Goal: Check status: Check status

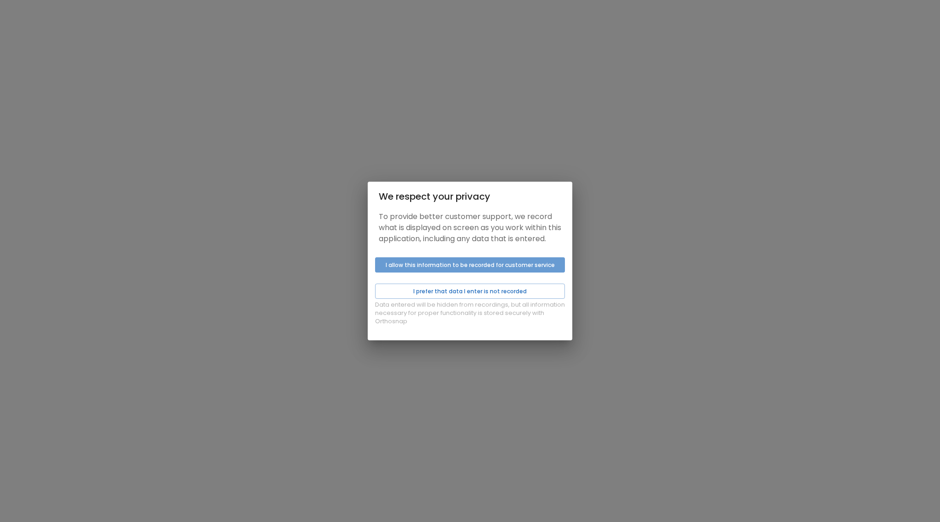
click at [475, 272] on button "I allow this information to be recorded for customer service" at bounding box center [470, 264] width 190 height 15
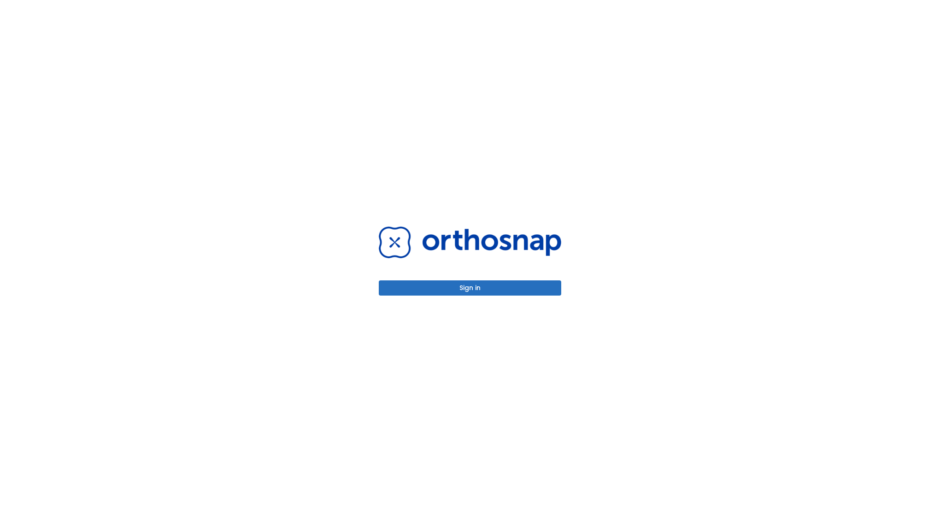
click at [477, 287] on button "Sign in" at bounding box center [470, 287] width 182 height 15
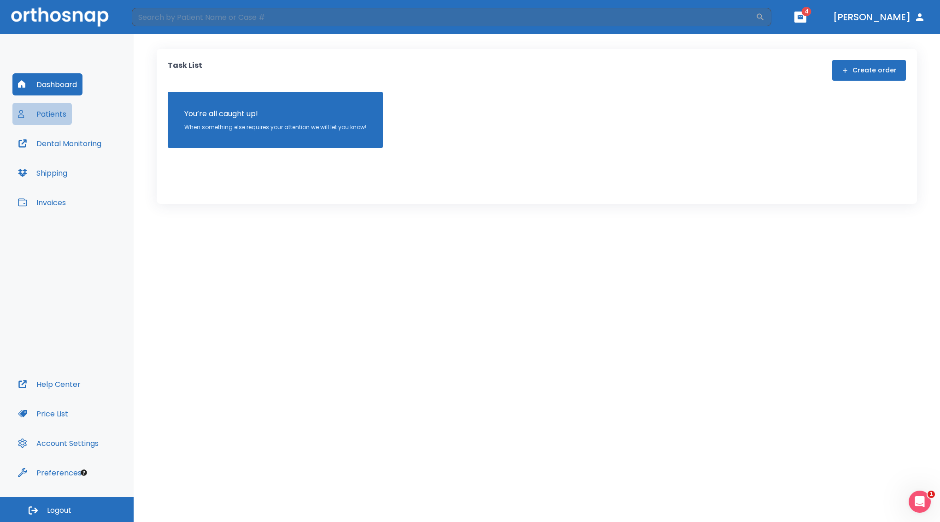
click at [44, 114] on button "Patients" at bounding box center [41, 114] width 59 height 22
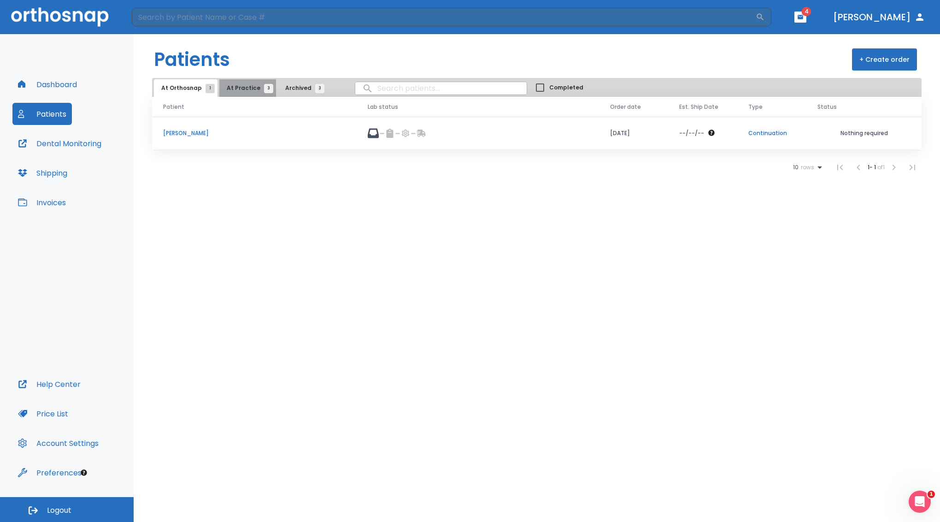
click at [246, 89] on span "At Practice 3" at bounding box center [248, 88] width 42 height 8
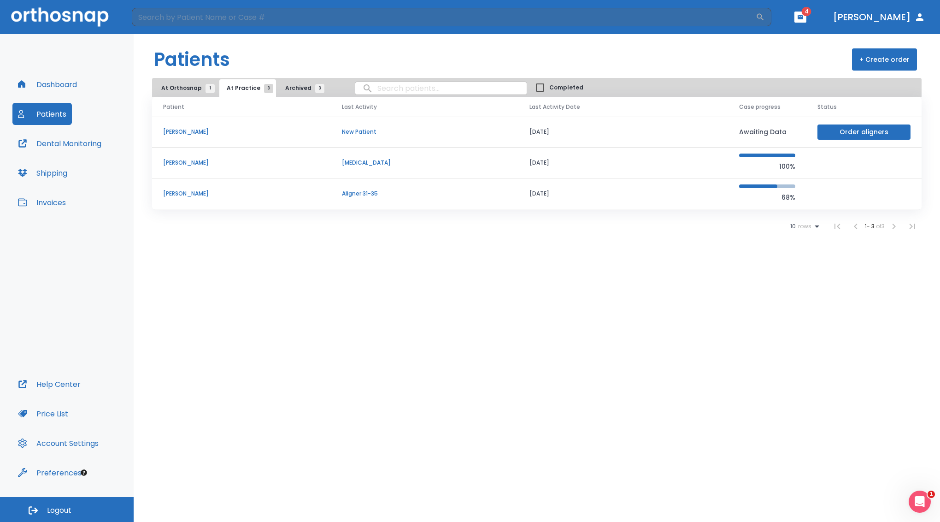
click at [188, 198] on p "[PERSON_NAME]" at bounding box center [241, 193] width 157 height 8
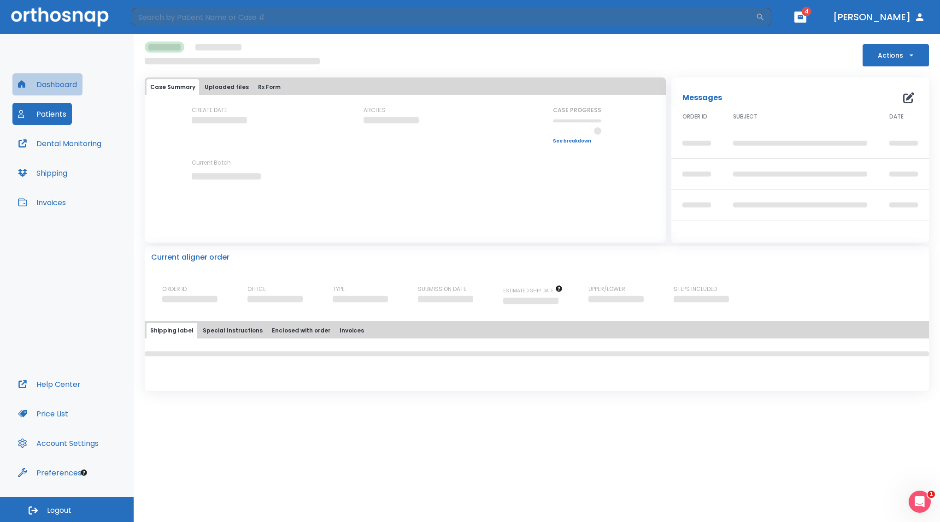
click at [50, 87] on button "Dashboard" at bounding box center [47, 84] width 70 height 22
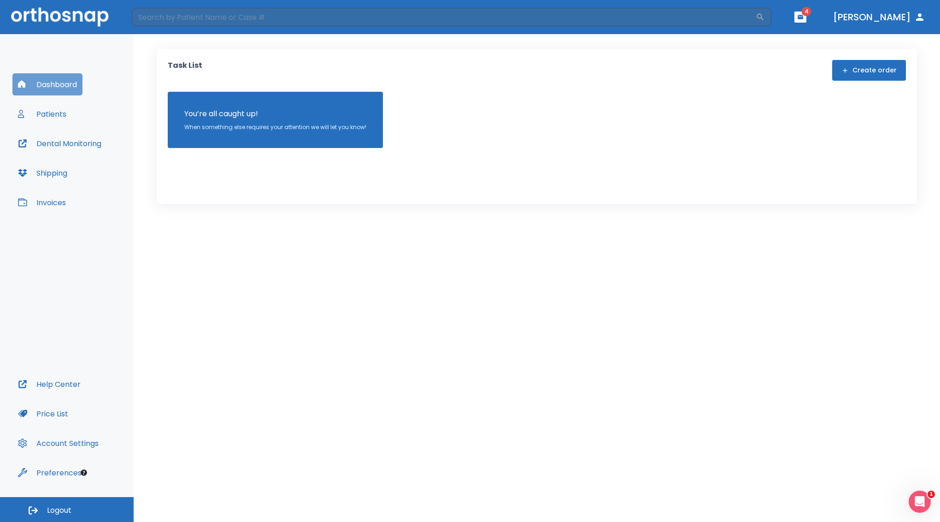
click at [47, 84] on button "Dashboard" at bounding box center [47, 84] width 70 height 22
click at [35, 116] on button "Patients" at bounding box center [41, 114] width 59 height 22
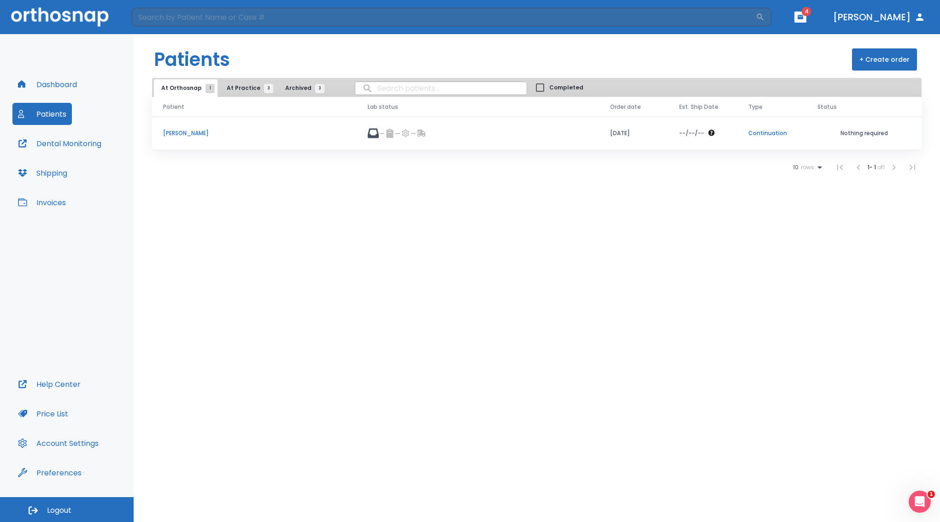
click at [237, 90] on span "At Practice 3" at bounding box center [248, 88] width 42 height 8
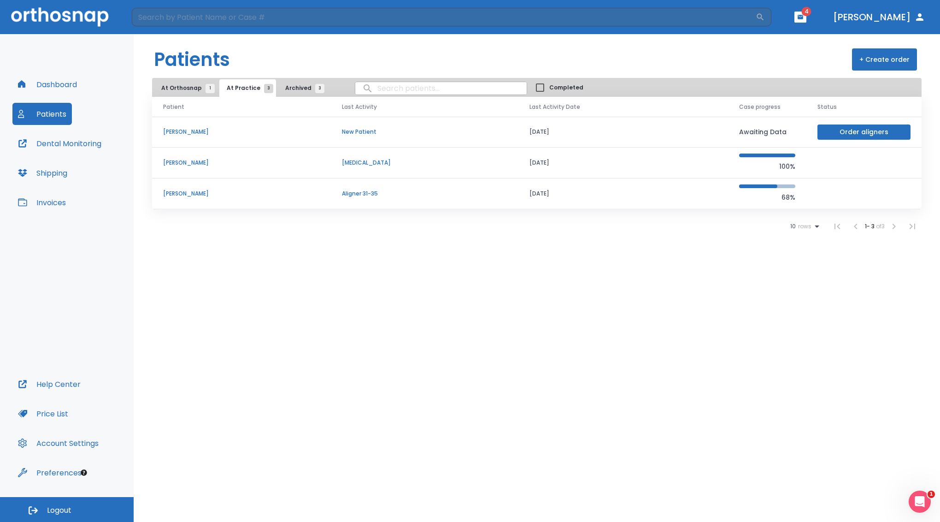
click at [185, 196] on p "[PERSON_NAME]" at bounding box center [241, 193] width 157 height 8
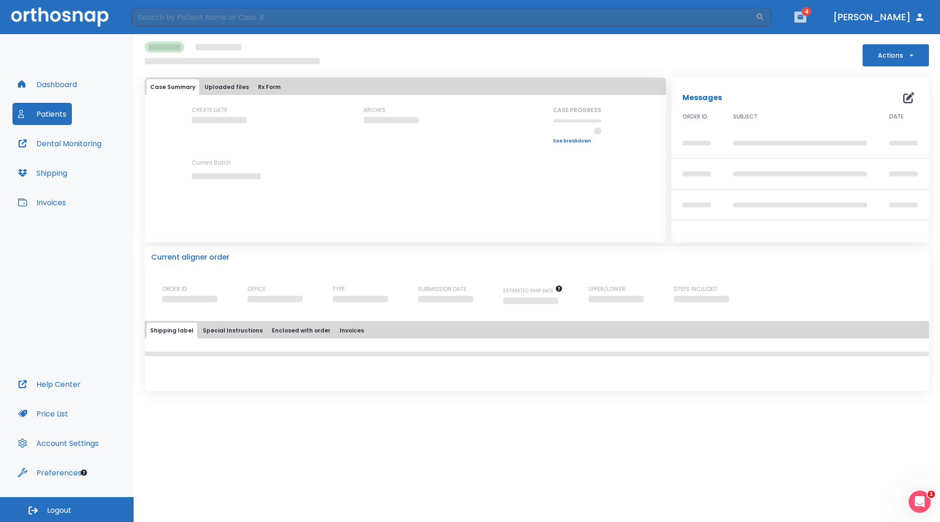
click at [803, 17] on icon "button" at bounding box center [801, 17] width 6 height 4
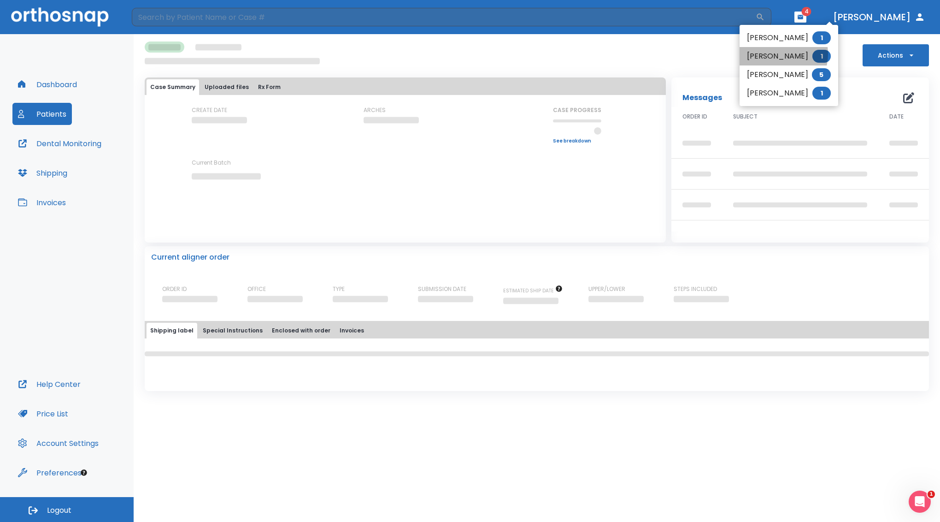
click at [775, 54] on li "Julie Mashaw 1" at bounding box center [789, 56] width 99 height 18
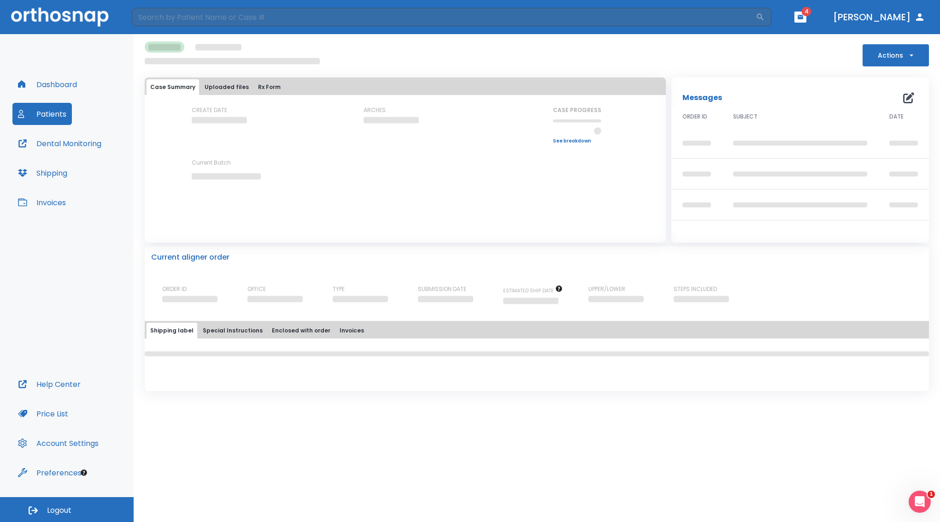
click at [230, 91] on button "Uploaded files" at bounding box center [227, 87] width 52 height 16
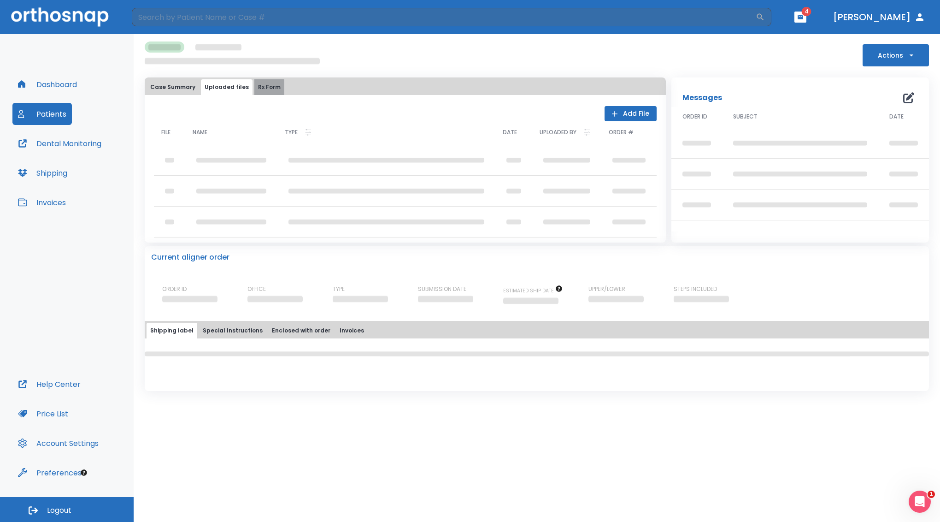
drag, startPoint x: 269, startPoint y: 84, endPoint x: 261, endPoint y: 86, distance: 8.4
click at [265, 85] on button "Rx Form" at bounding box center [269, 87] width 30 height 16
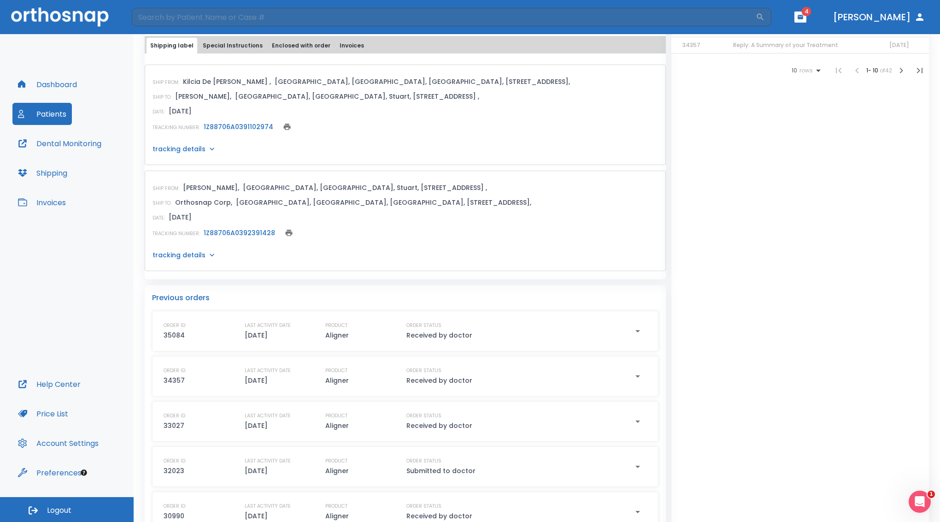
scroll to position [344, 0]
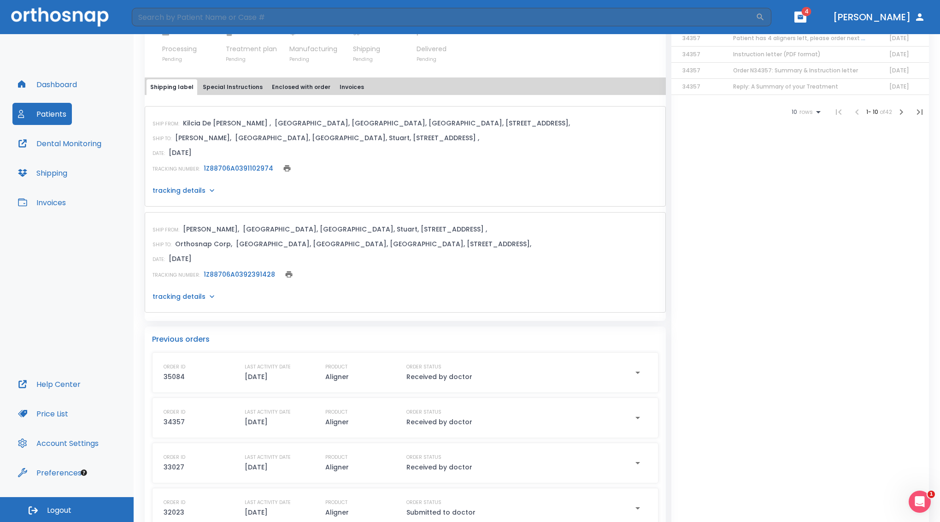
click at [222, 92] on button "Special Instructions" at bounding box center [232, 87] width 67 height 16
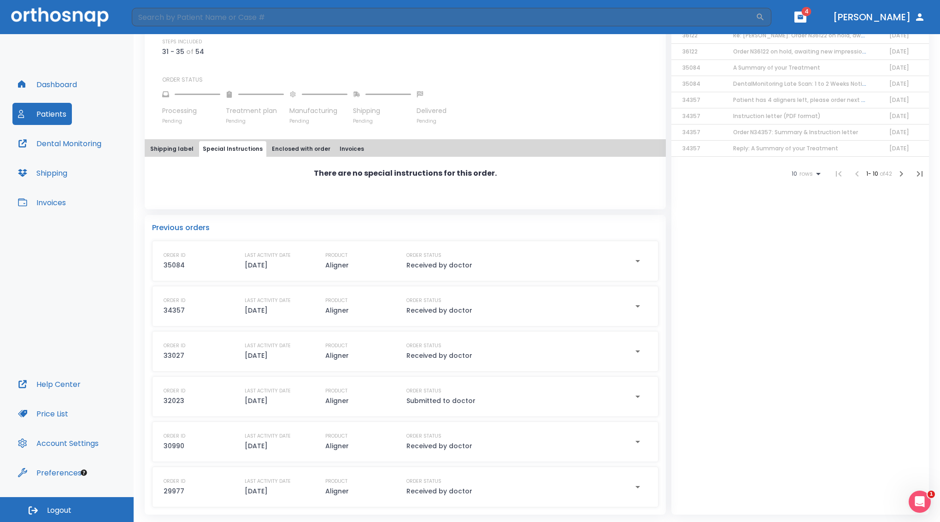
scroll to position [300, 0]
click at [299, 141] on button "Enclosed with order" at bounding box center [301, 149] width 66 height 16
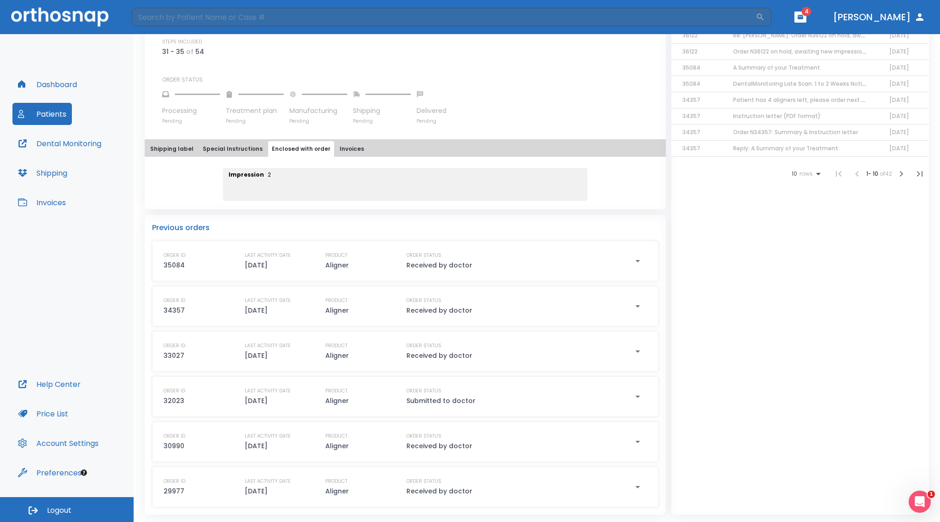
click at [336, 141] on button "Invoices" at bounding box center [352, 149] width 32 height 16
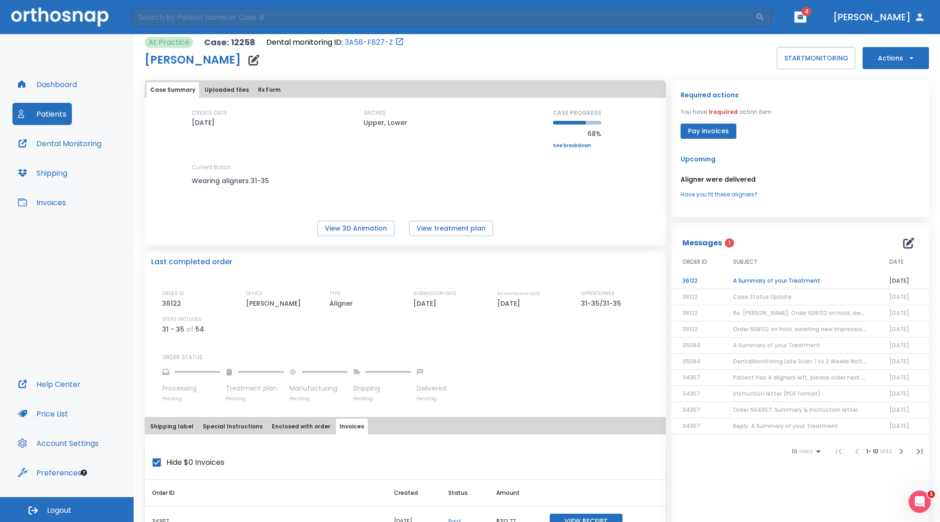
scroll to position [0, 0]
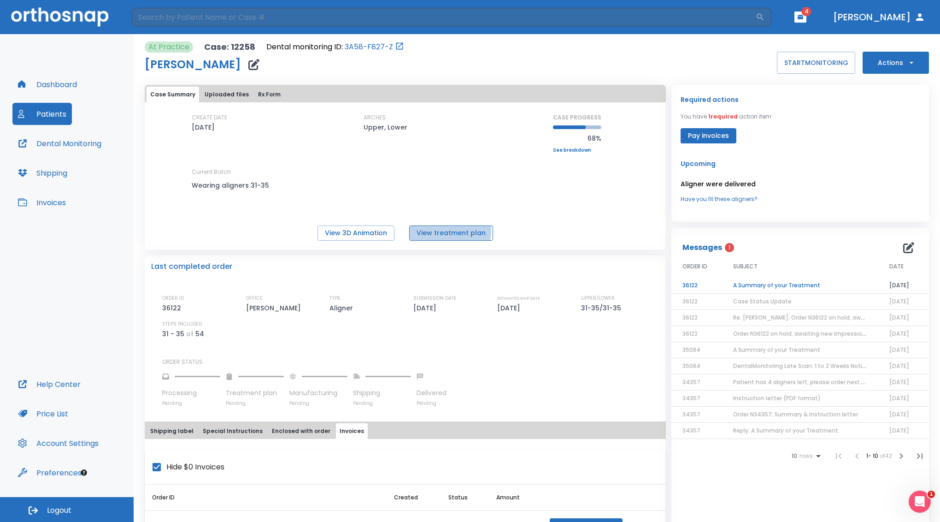
click at [440, 237] on button "View treatment plan" at bounding box center [451, 232] width 84 height 15
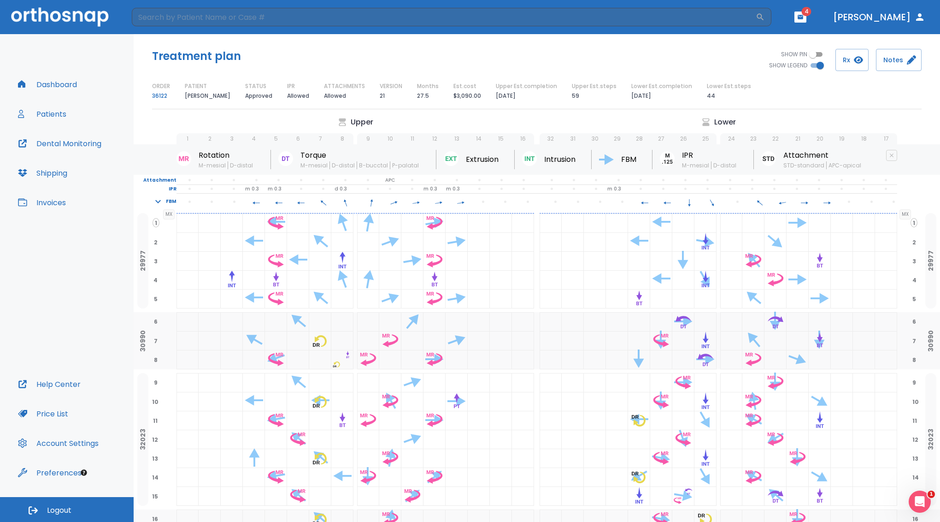
click at [156, 97] on link "36122" at bounding box center [159, 95] width 15 height 11
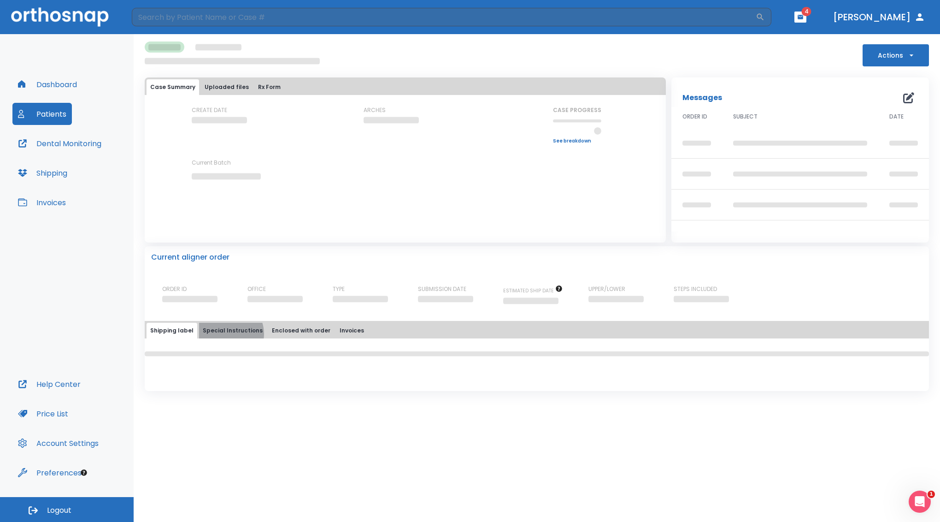
click at [224, 336] on button "Special Instructions" at bounding box center [232, 331] width 67 height 16
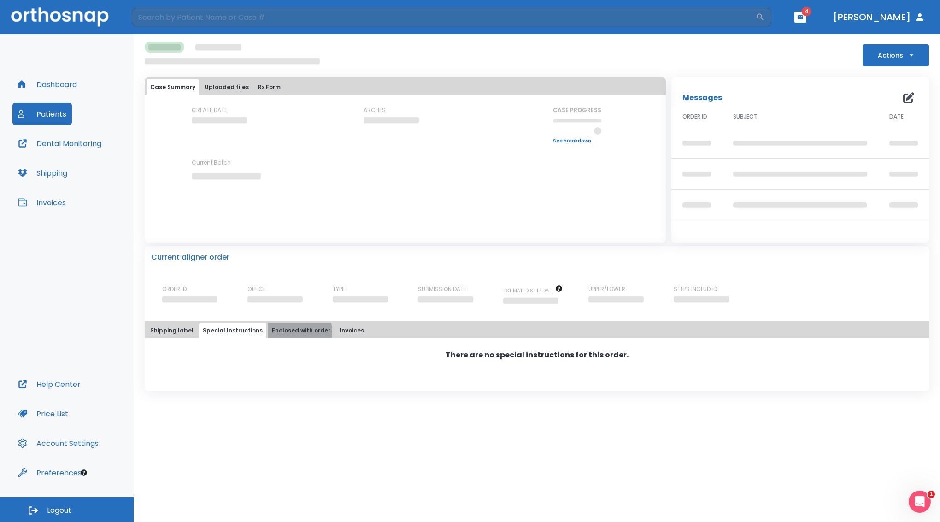
click at [291, 334] on button "Enclosed with order" at bounding box center [301, 331] width 66 height 16
click at [169, 330] on button "Shipping label" at bounding box center [172, 331] width 51 height 16
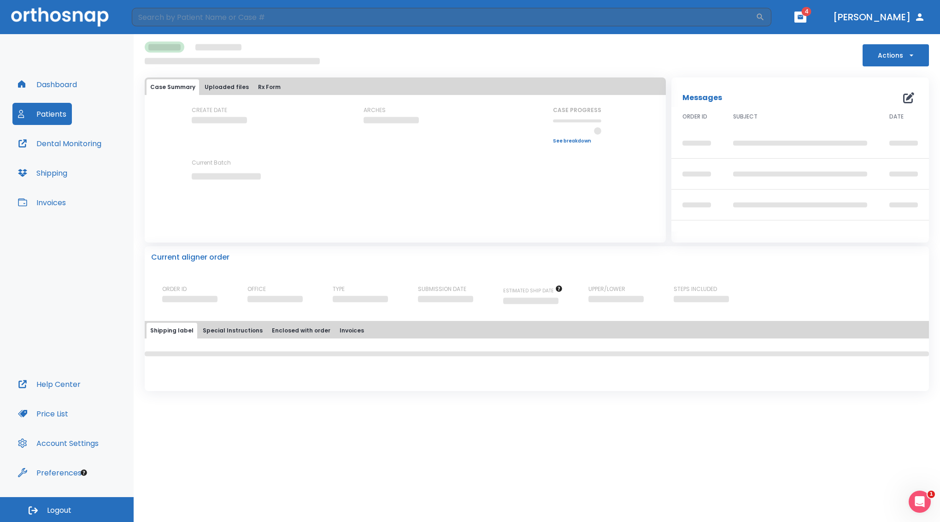
click at [38, 117] on button "Patients" at bounding box center [41, 114] width 59 height 22
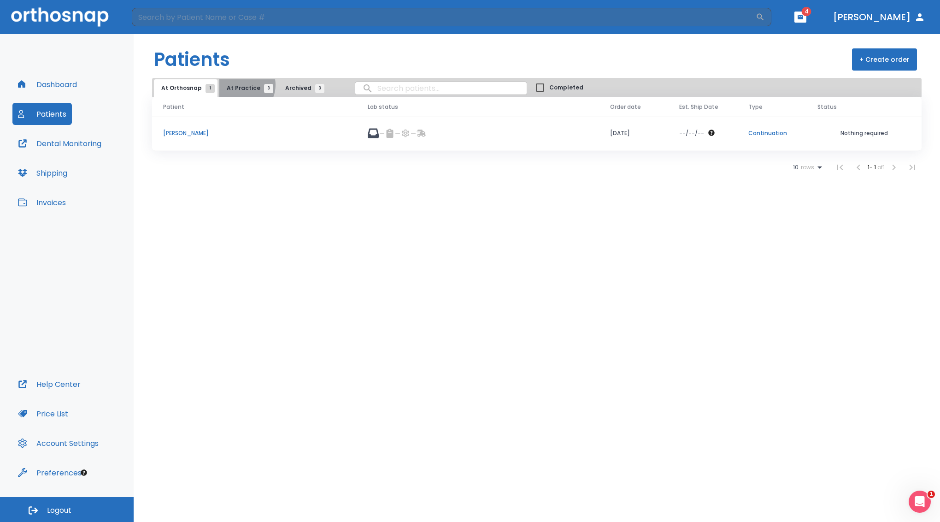
click at [238, 88] on span "At Practice 3" at bounding box center [248, 88] width 42 height 8
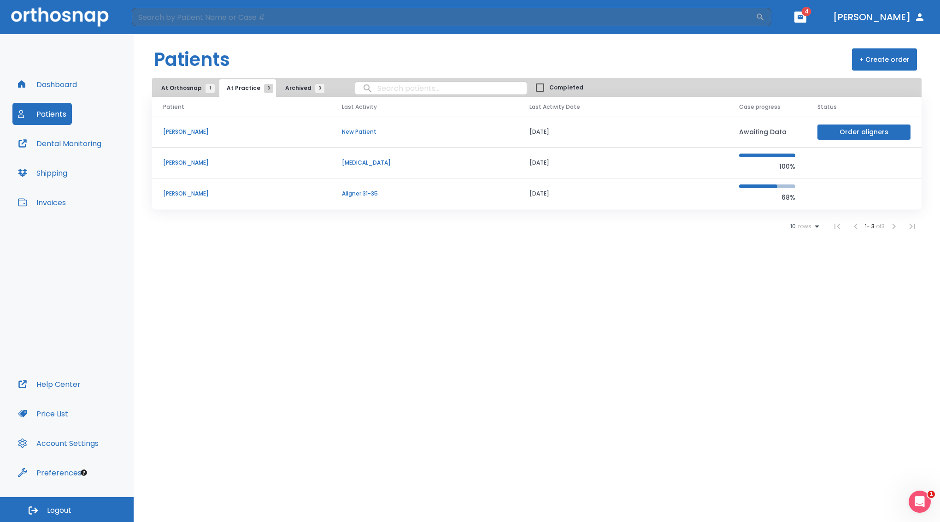
click at [182, 192] on p "[PERSON_NAME]" at bounding box center [241, 193] width 157 height 8
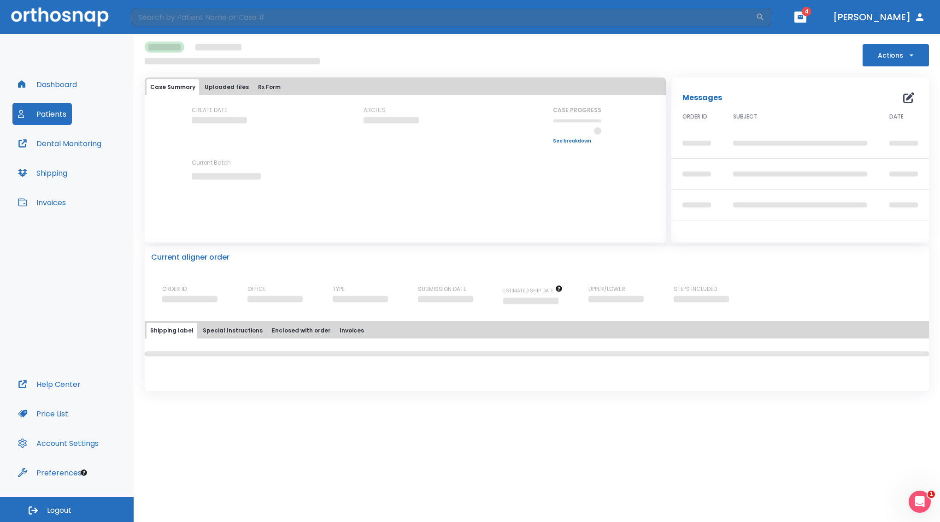
click at [214, 88] on button "Uploaded files" at bounding box center [227, 87] width 52 height 16
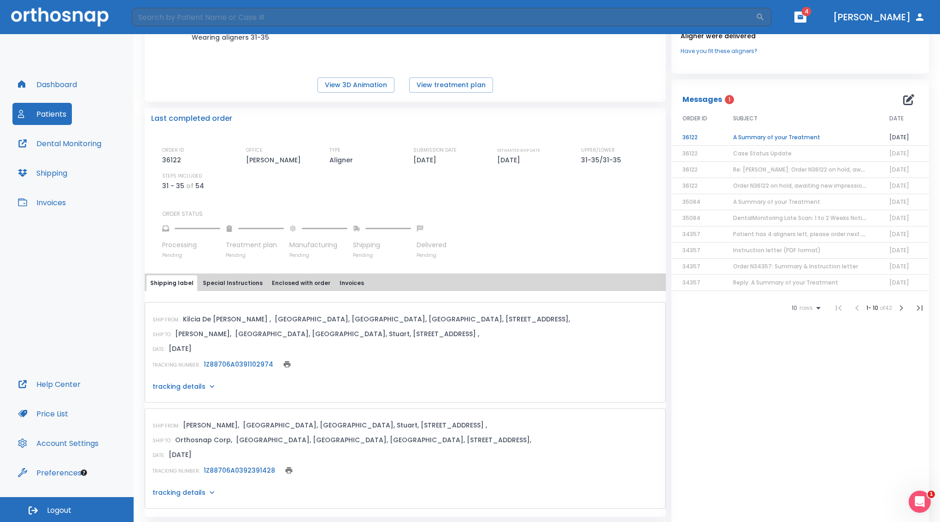
scroll to position [67, 0]
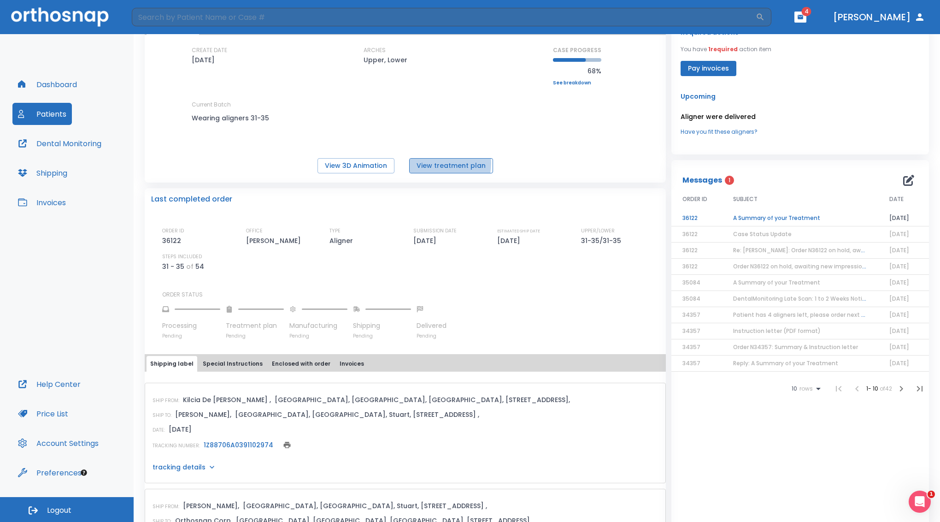
click at [433, 170] on button "View treatment plan" at bounding box center [451, 165] width 84 height 15
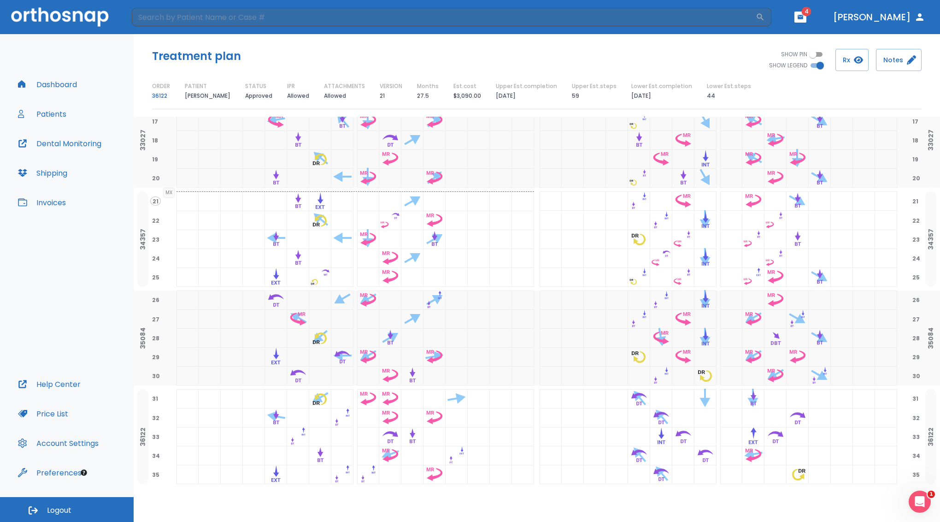
scroll to position [423, 0]
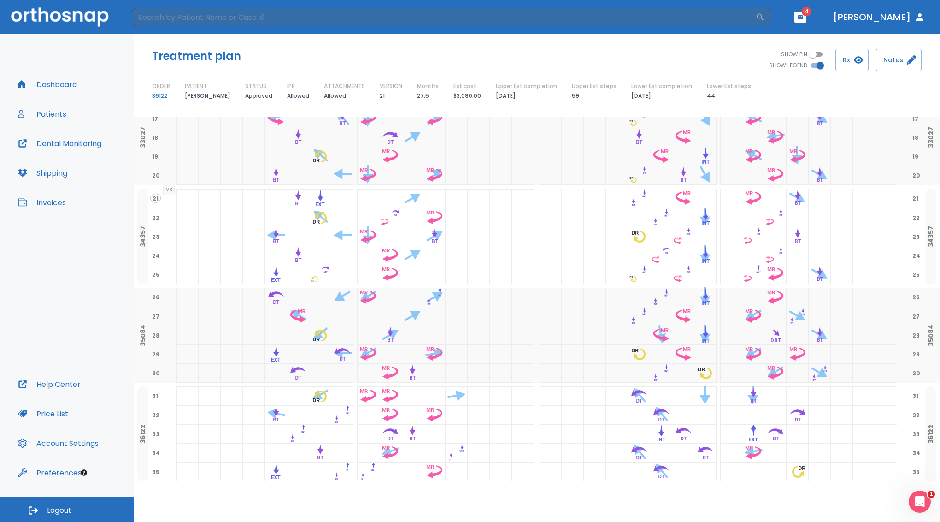
click at [138, 430] on div "36122" at bounding box center [142, 433] width 11 height 95
click at [162, 96] on link "36122" at bounding box center [159, 95] width 15 height 11
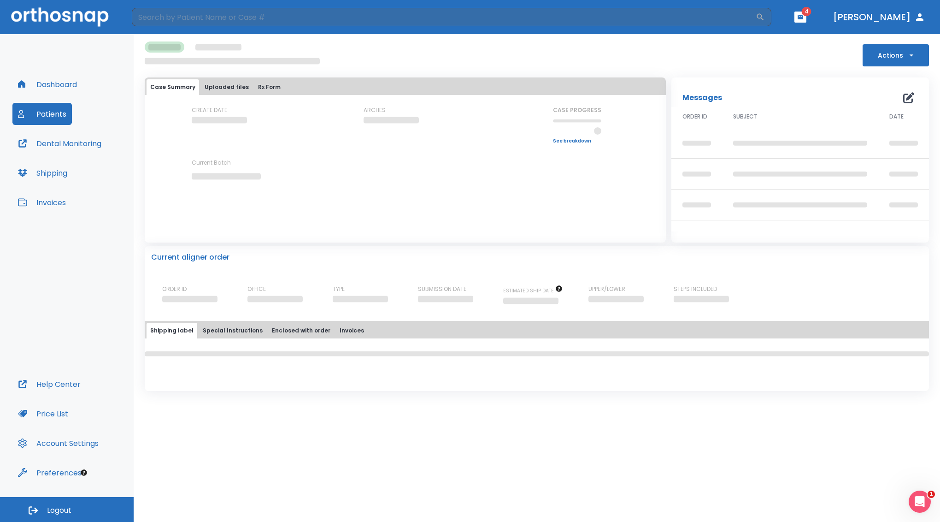
click at [210, 337] on button "Special Instructions" at bounding box center [232, 331] width 67 height 16
click at [279, 335] on button "Enclosed with order" at bounding box center [301, 331] width 66 height 16
click at [342, 335] on button "Invoices" at bounding box center [352, 331] width 32 height 16
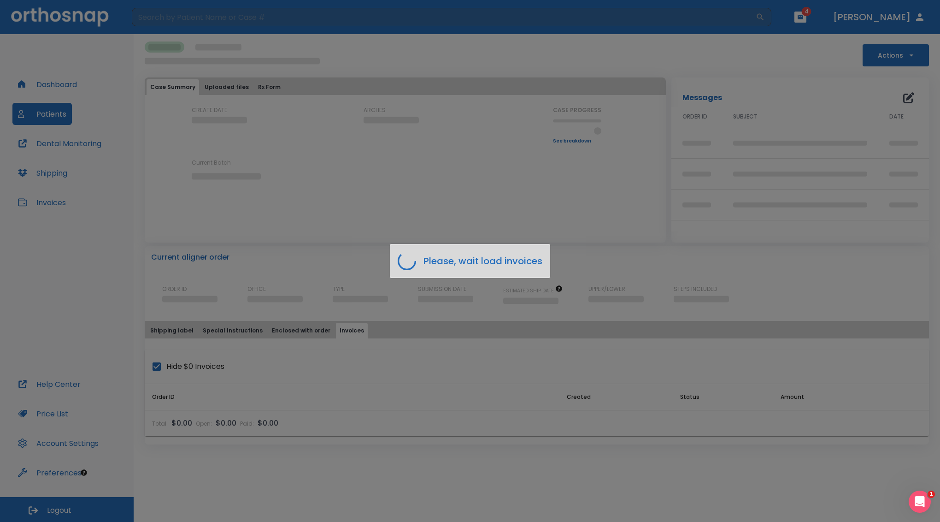
click at [49, 82] on div "Please, wait load invoices" at bounding box center [470, 261] width 940 height 522
